Goal: Information Seeking & Learning: Learn about a topic

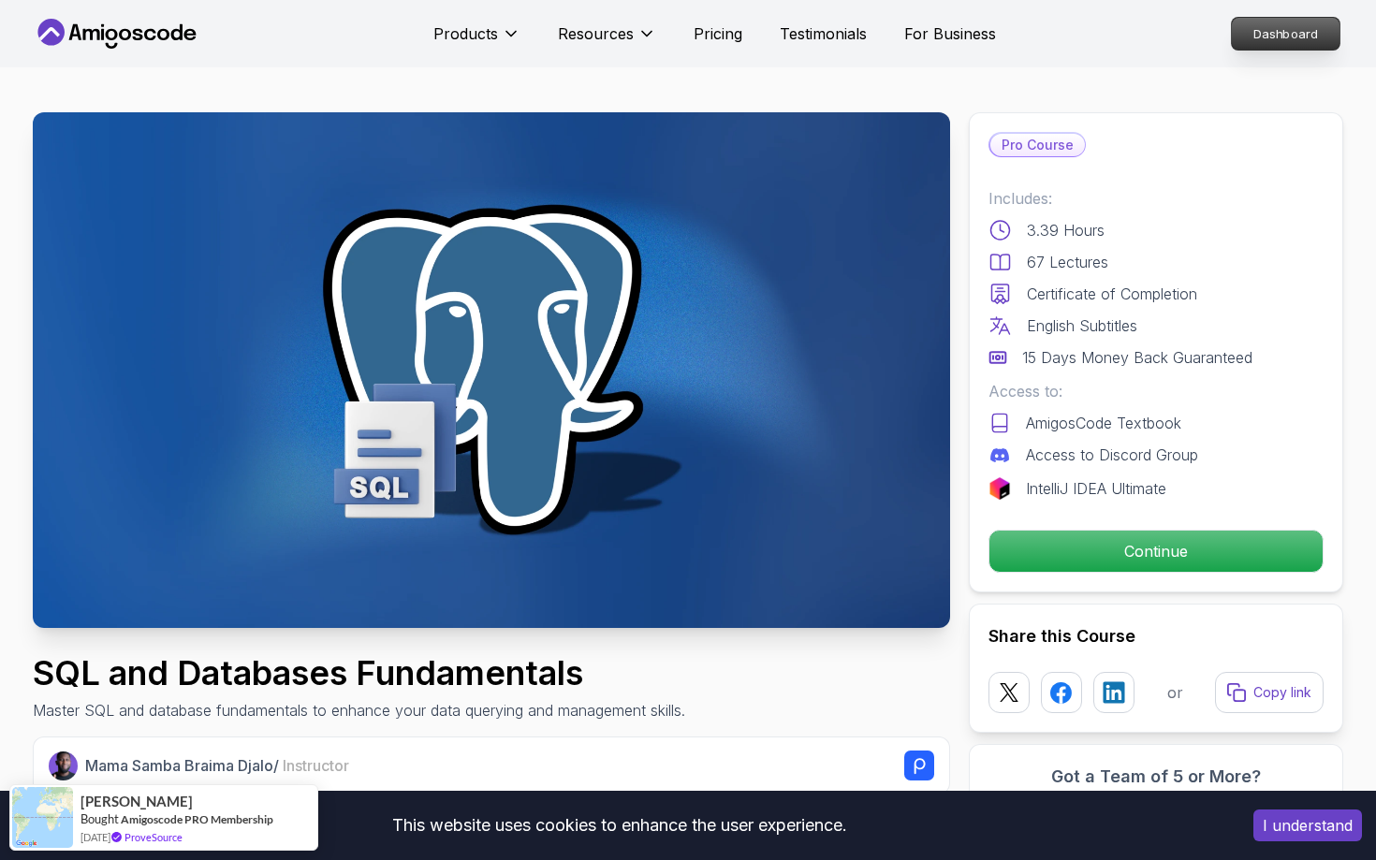
click at [1321, 41] on p "Dashboard" at bounding box center [1286, 34] width 108 height 32
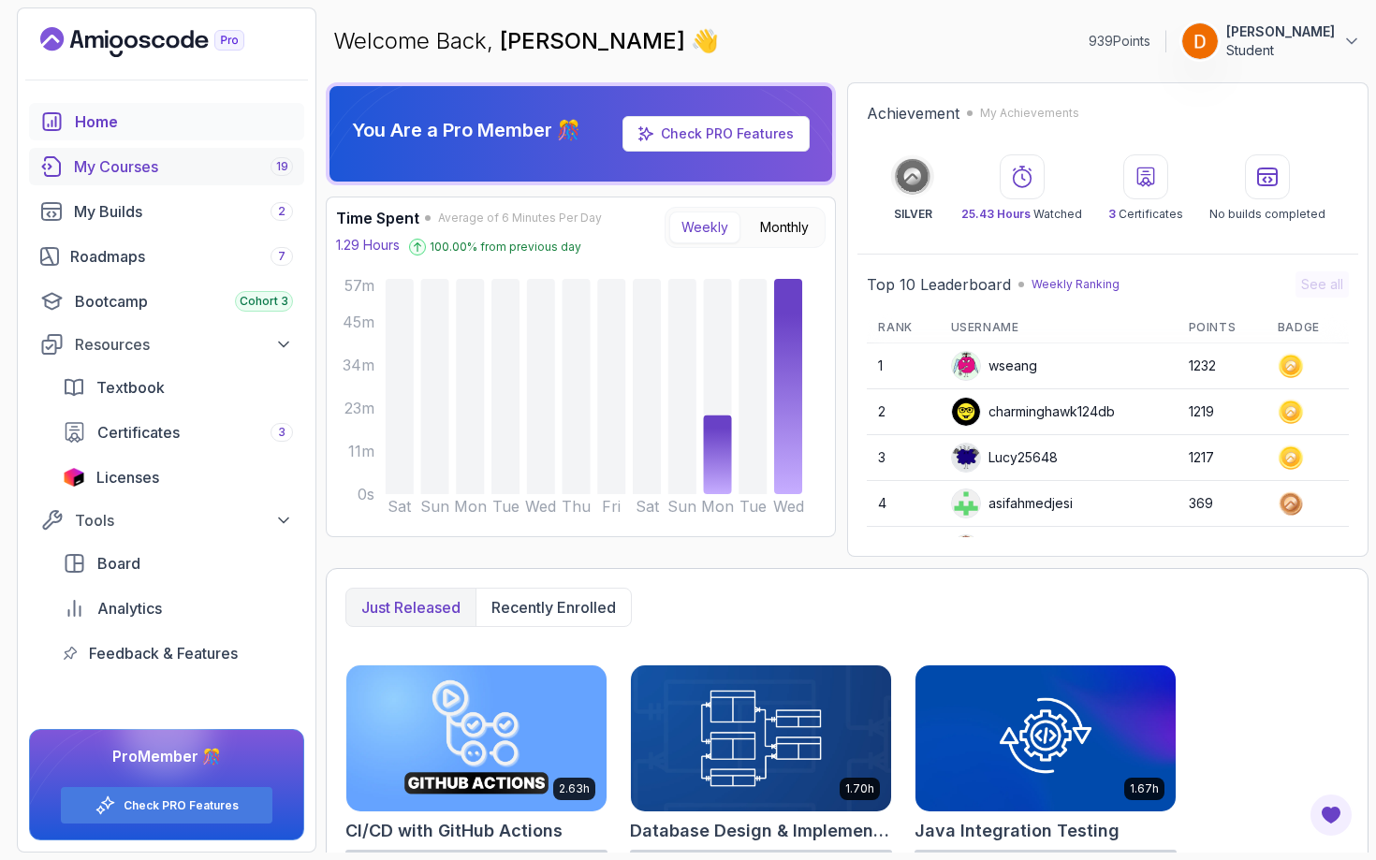
click at [198, 165] on div "My Courses 19" at bounding box center [183, 166] width 219 height 22
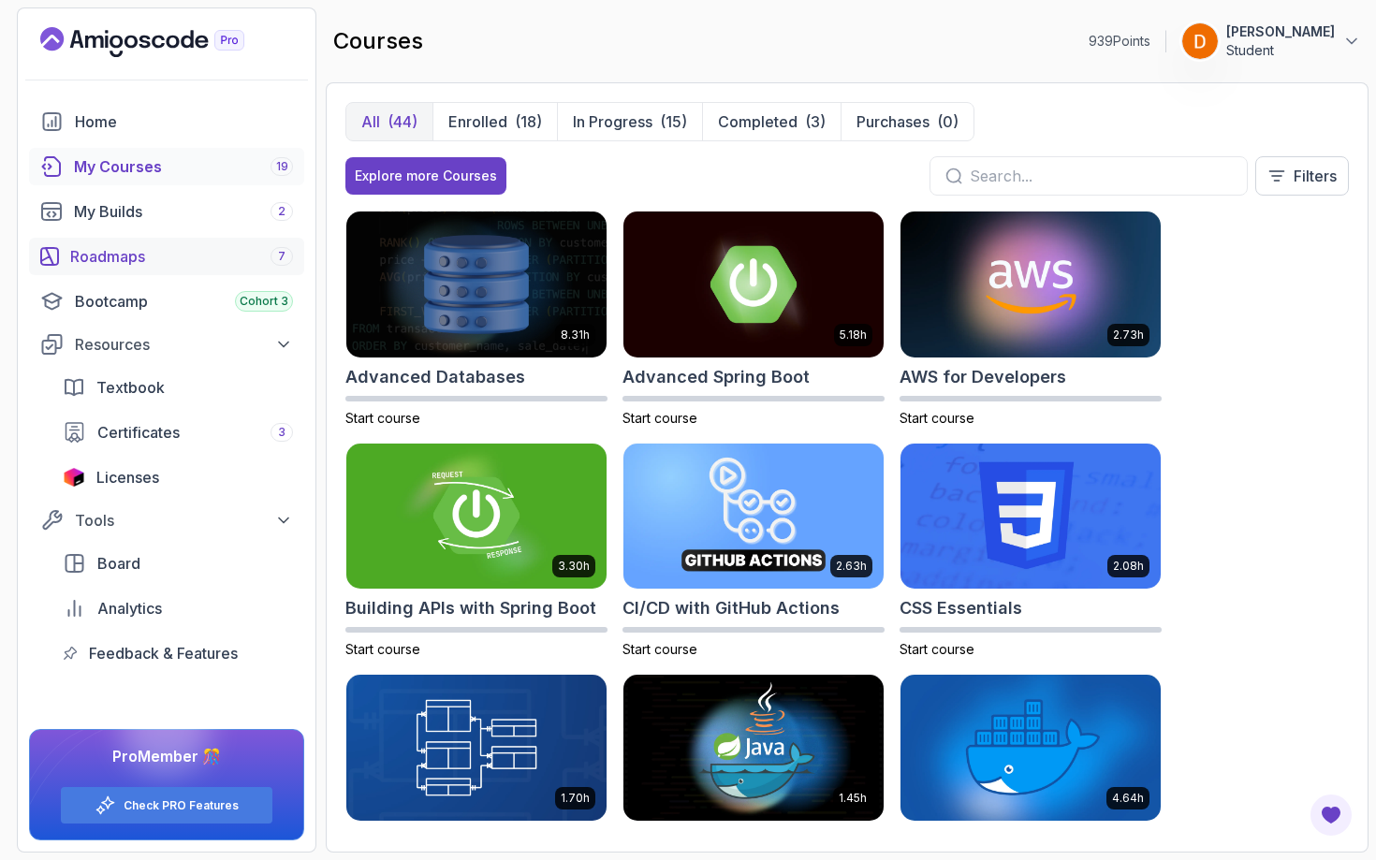
click at [157, 255] on div "Roadmaps 7" at bounding box center [181, 256] width 223 height 22
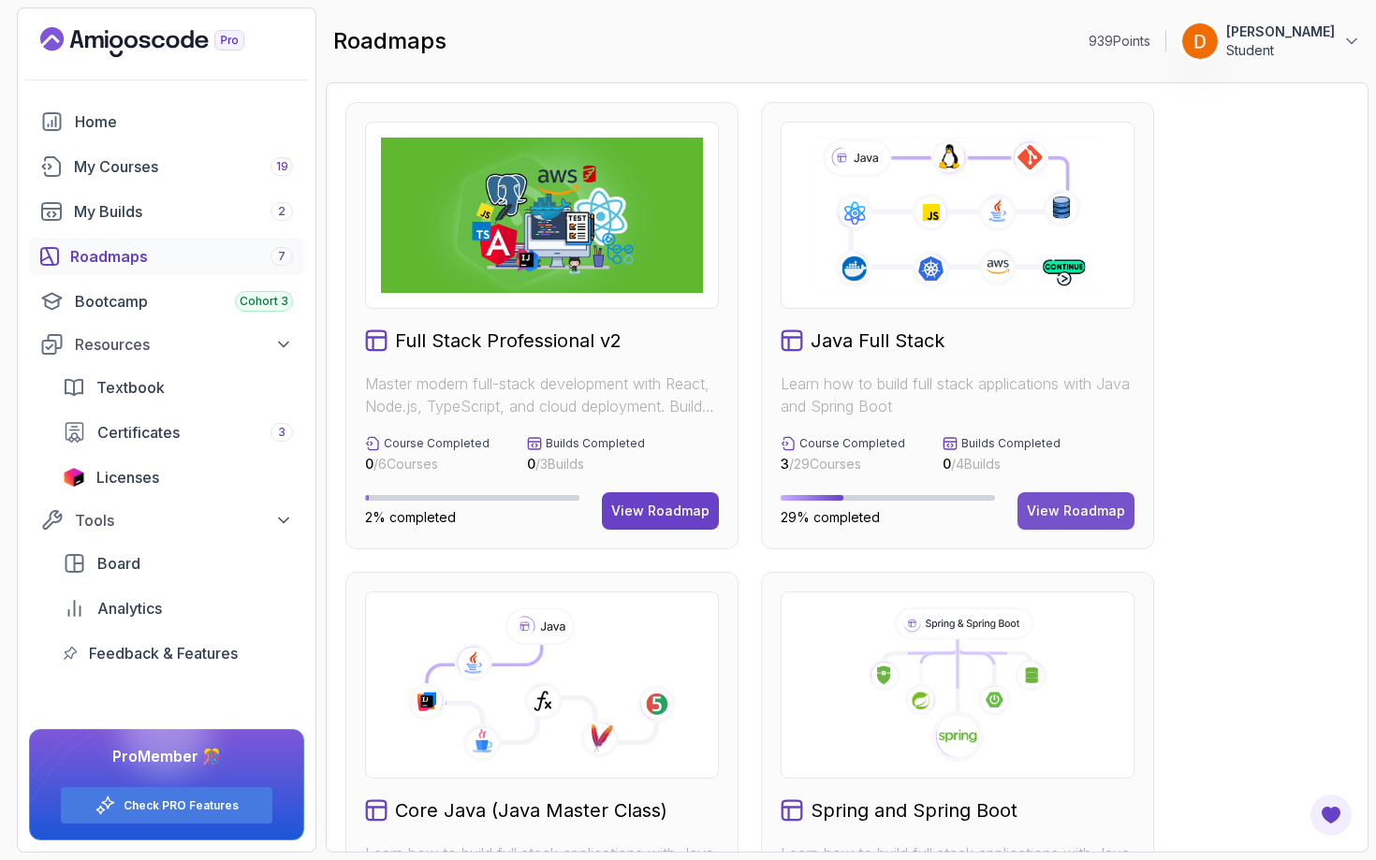
click at [1049, 506] on div "View Roadmap" at bounding box center [1076, 511] width 98 height 19
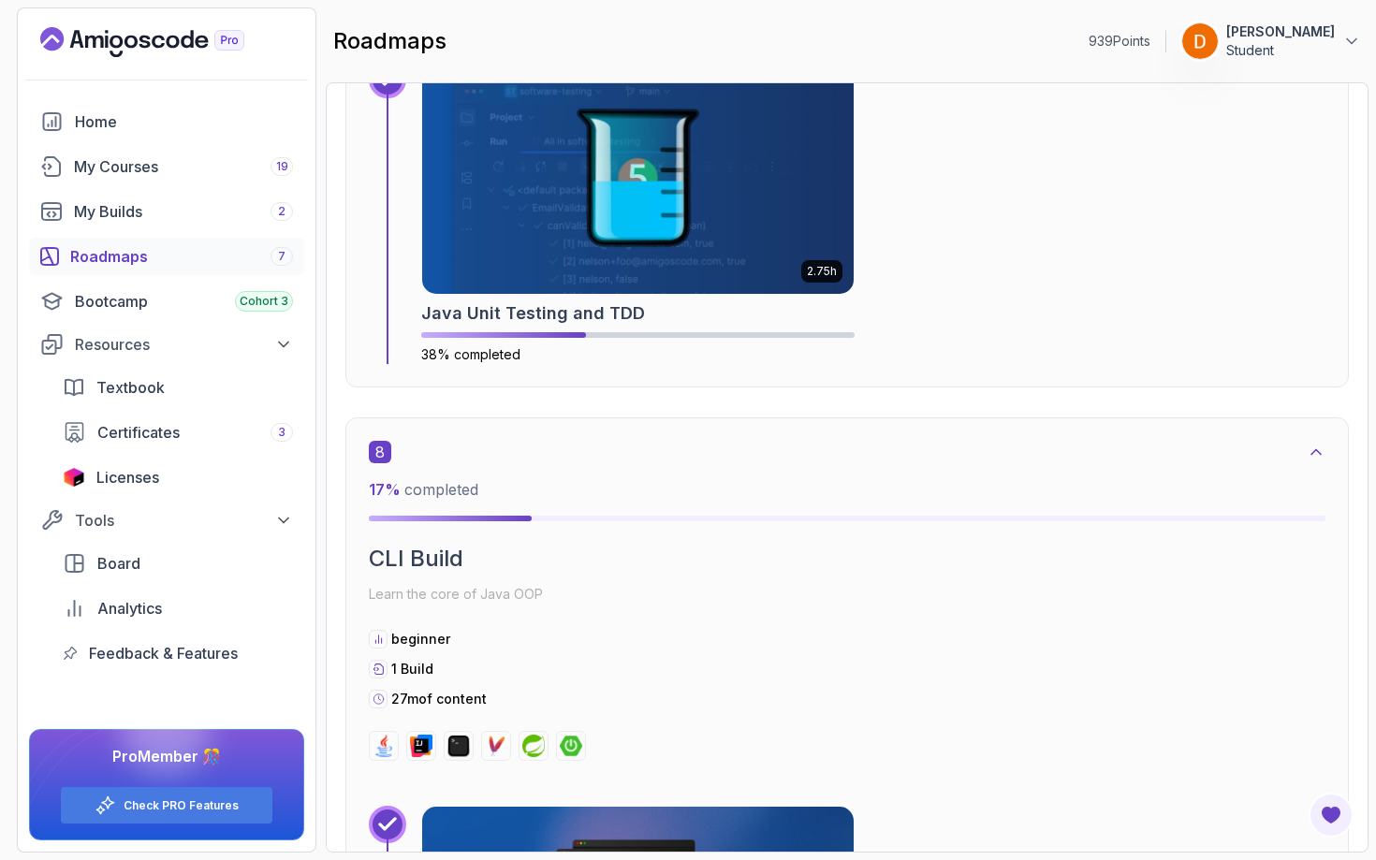
scroll to position [5783, 0]
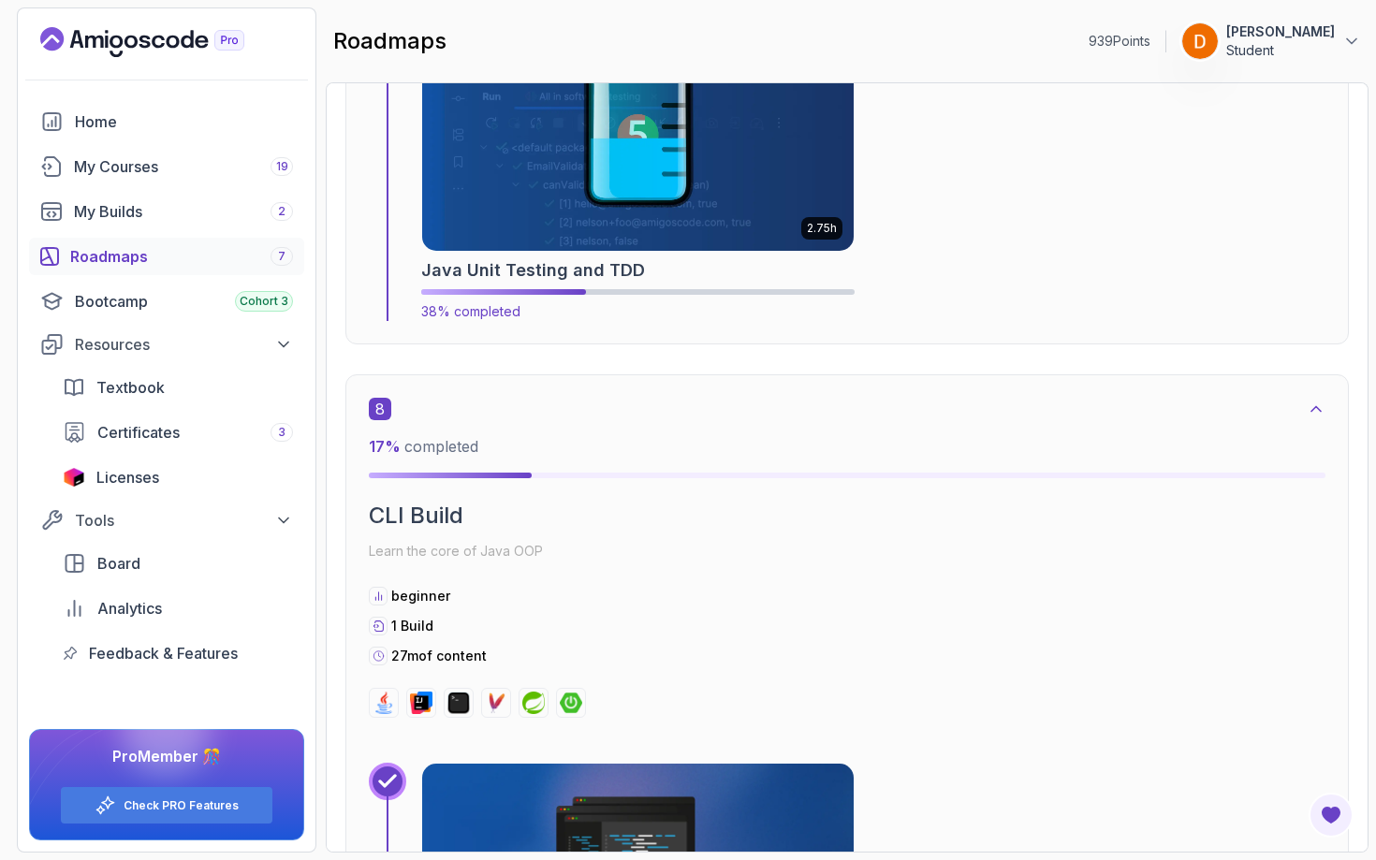
click at [713, 166] on img at bounding box center [637, 134] width 453 height 243
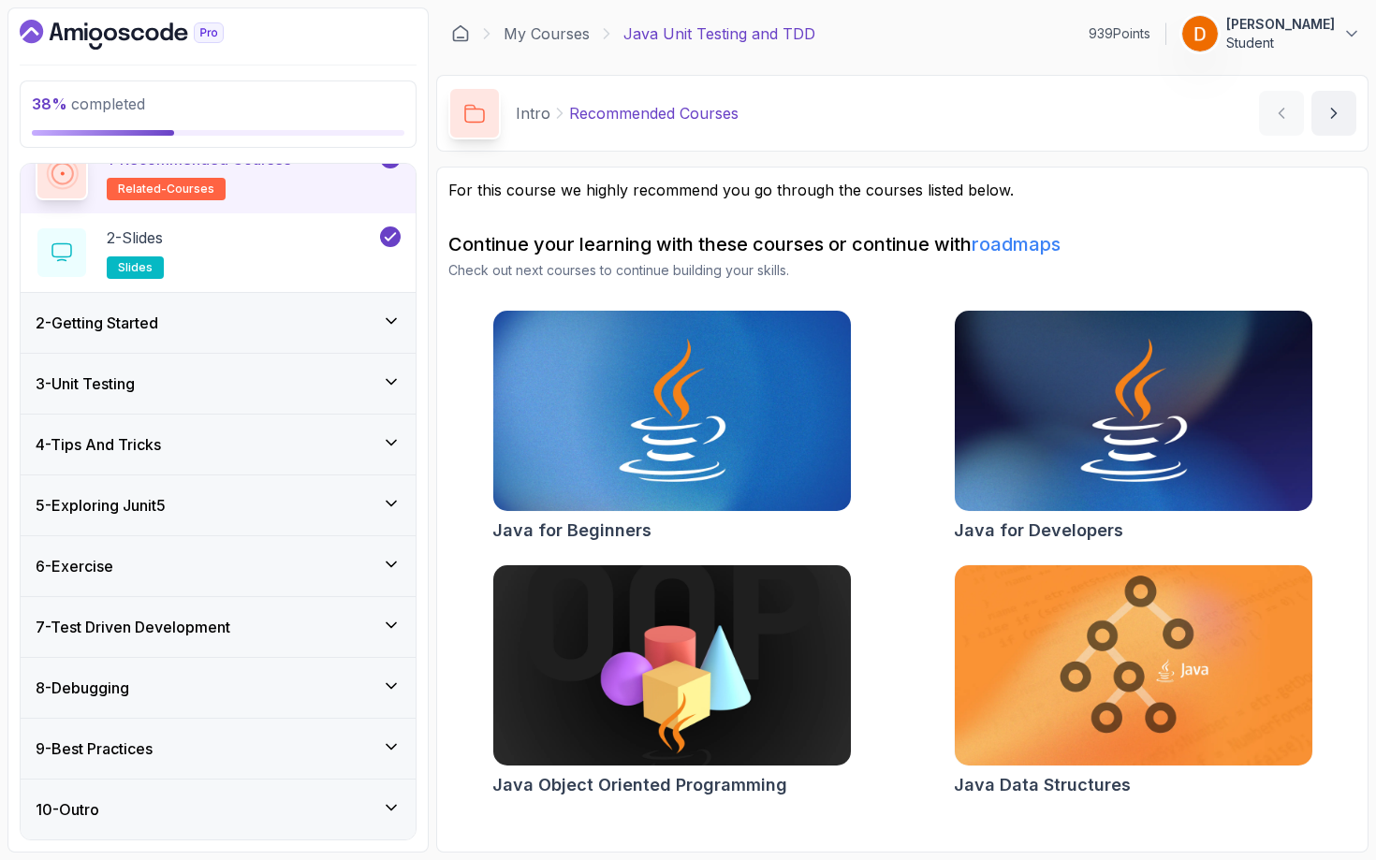
scroll to position [91, 0]
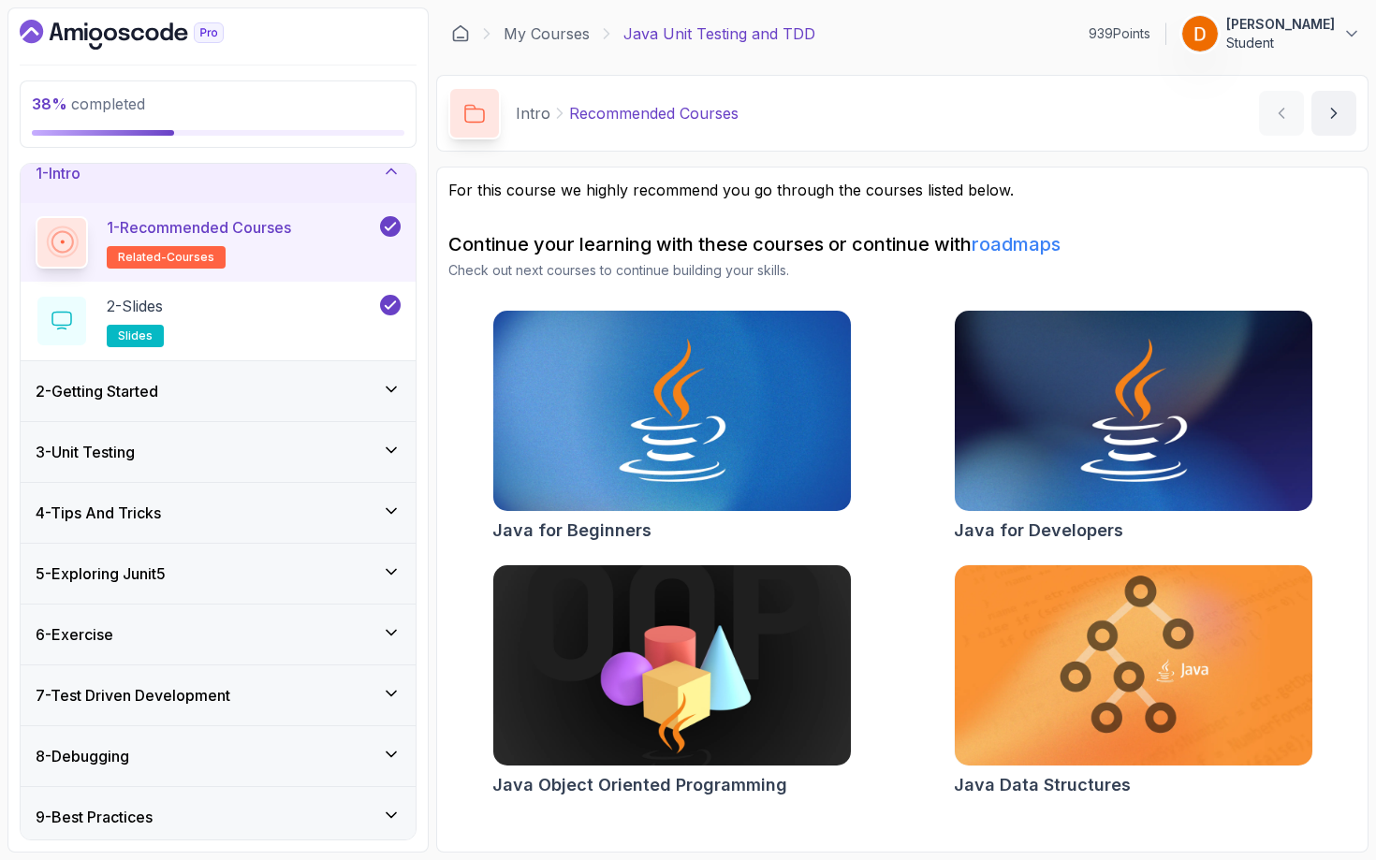
click at [307, 624] on div "6 - Exercise" at bounding box center [218, 635] width 365 height 22
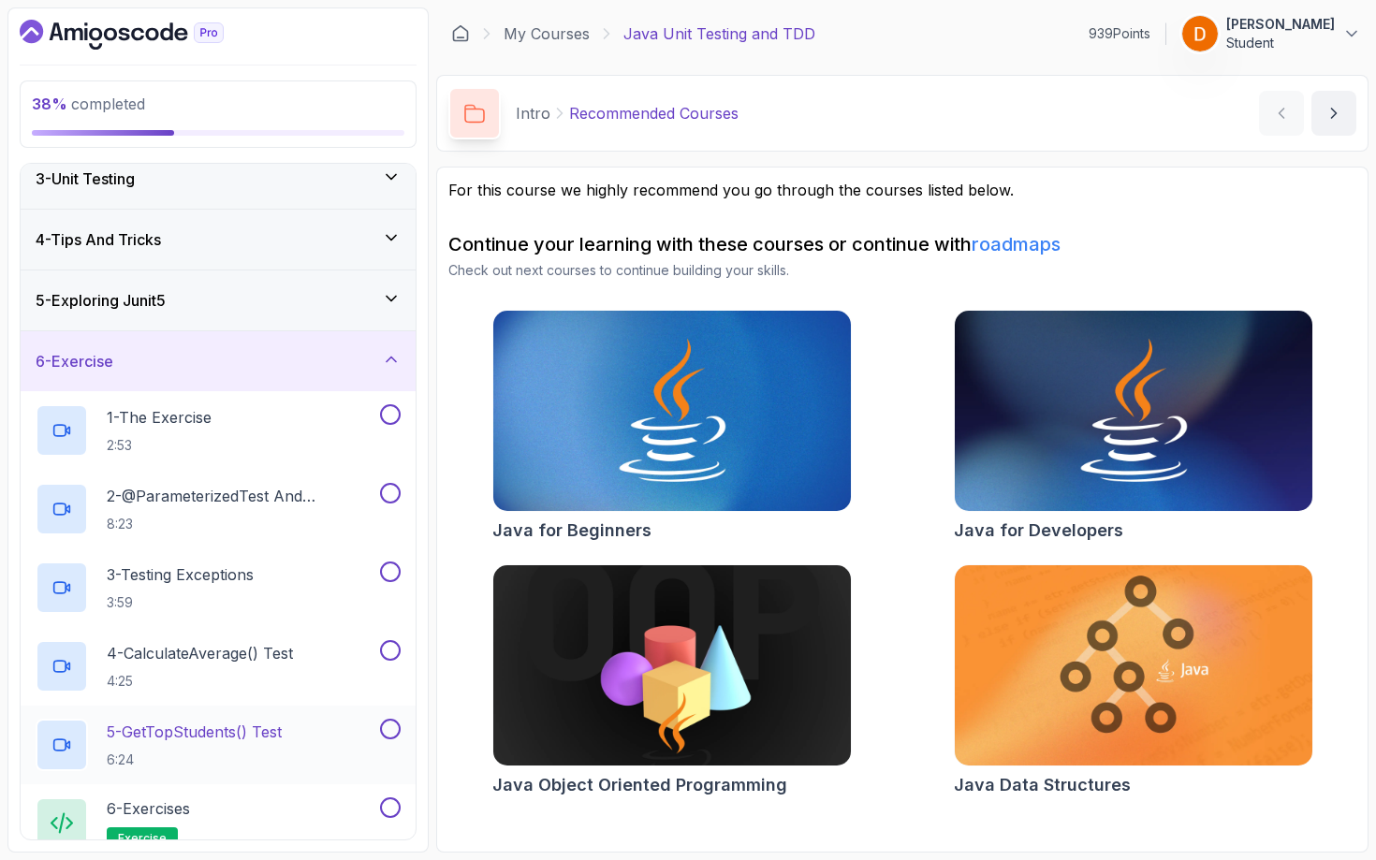
scroll to position [100, 0]
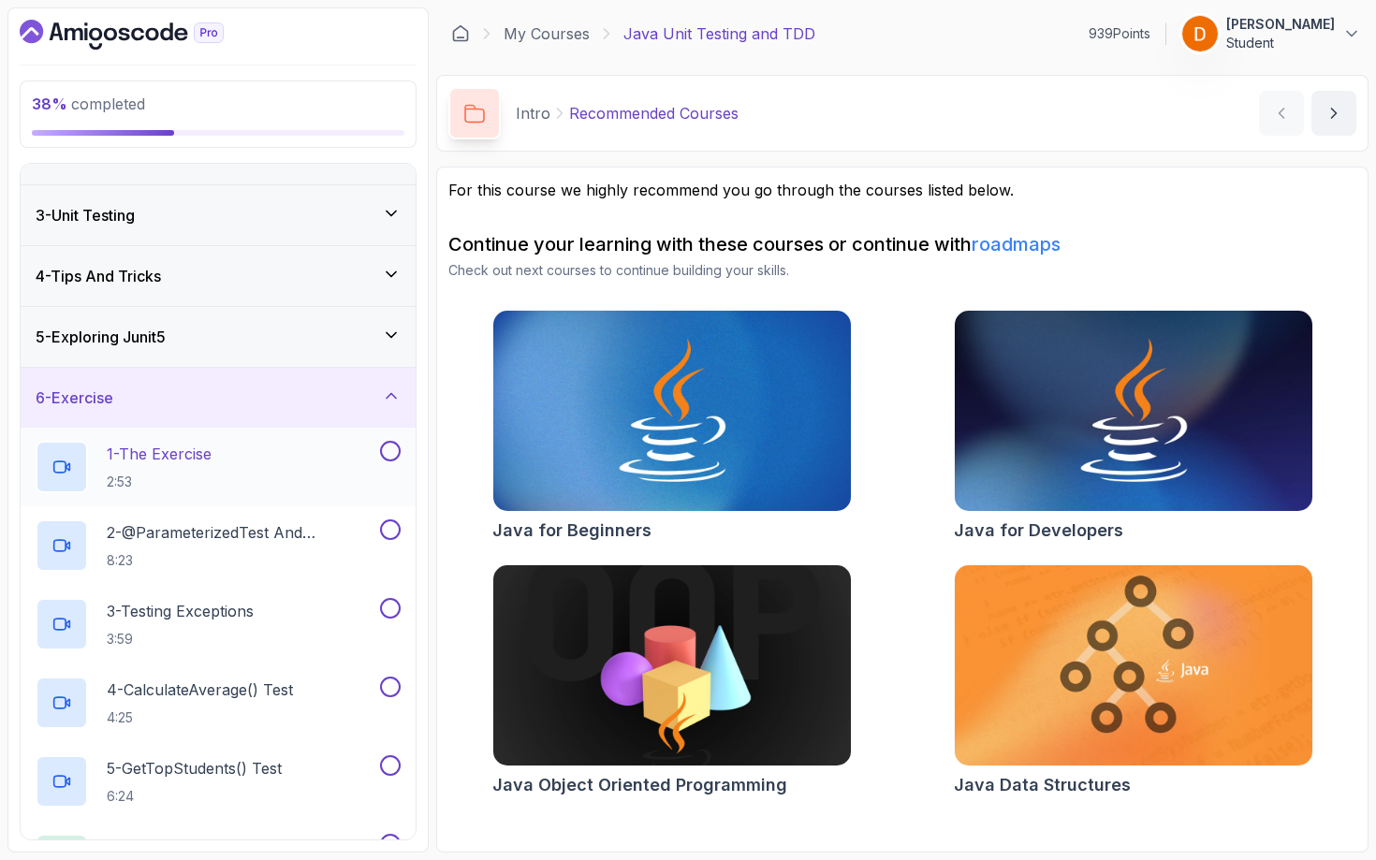
click at [267, 490] on div "1 - The Exercise 2:53" at bounding box center [206, 467] width 341 height 52
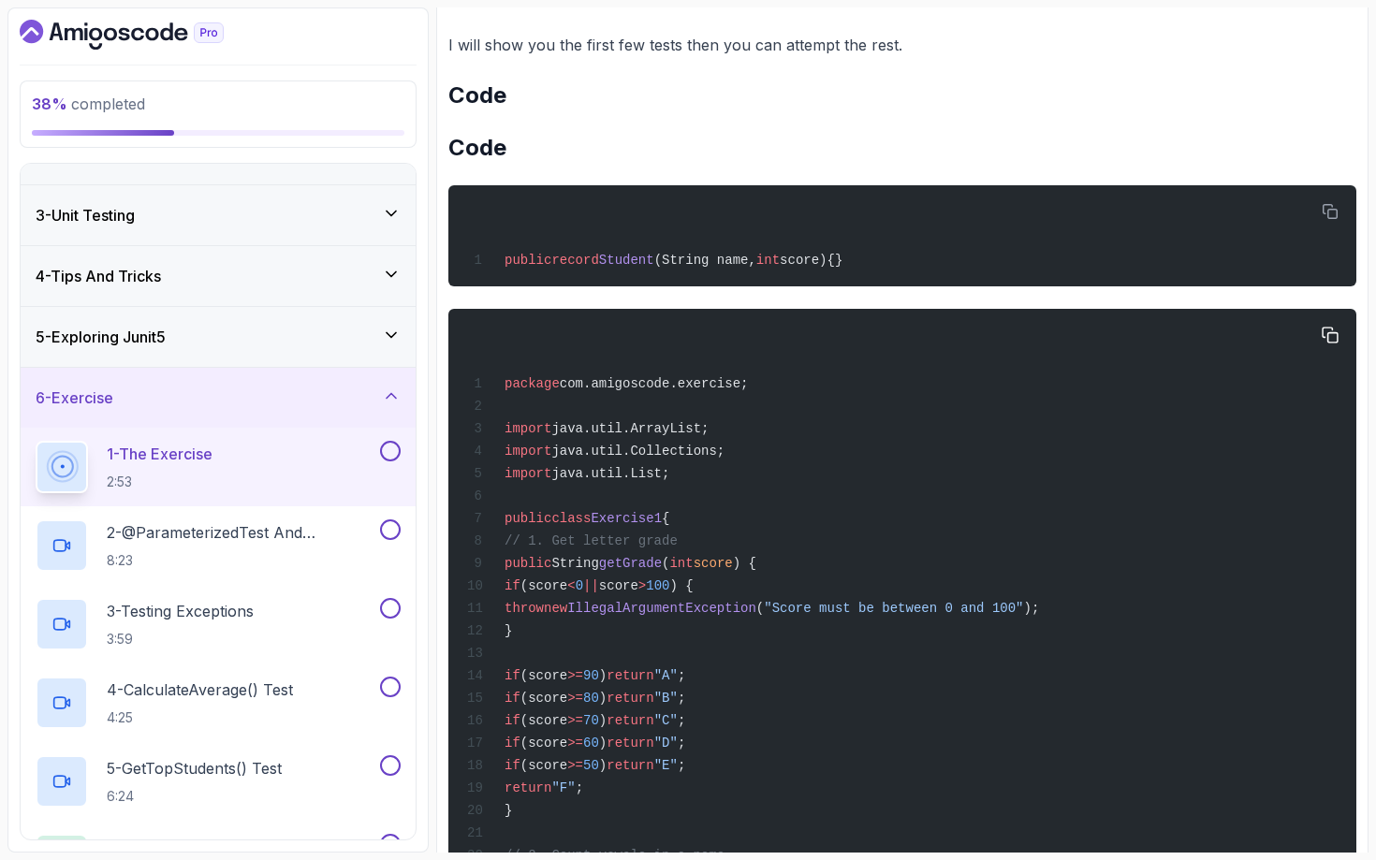
scroll to position [801, 0]
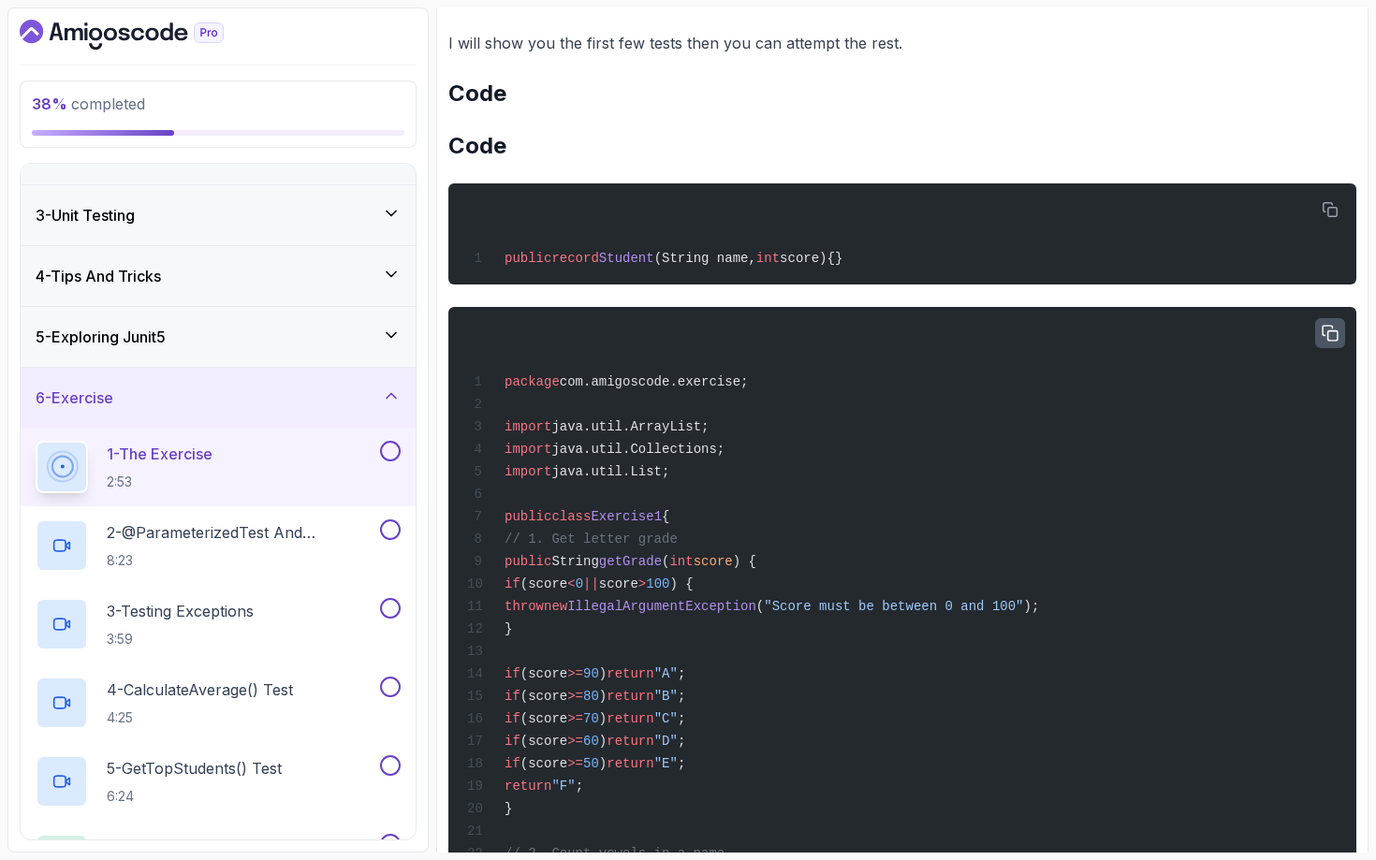
click at [1331, 329] on icon "button" at bounding box center [1330, 333] width 17 height 17
